Goal: Information Seeking & Learning: Understand process/instructions

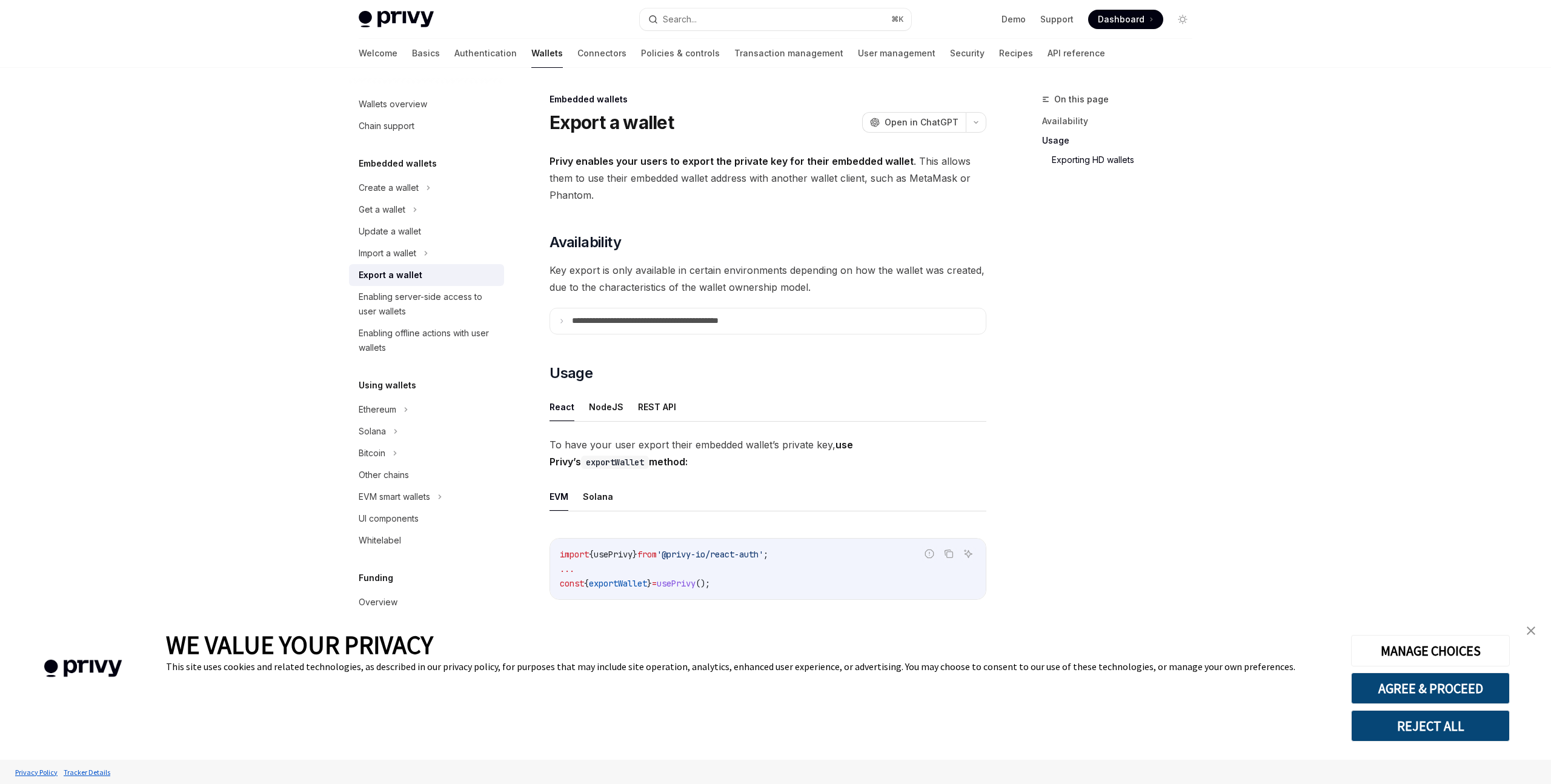
scroll to position [993, 0]
